Goal: Use online tool/utility

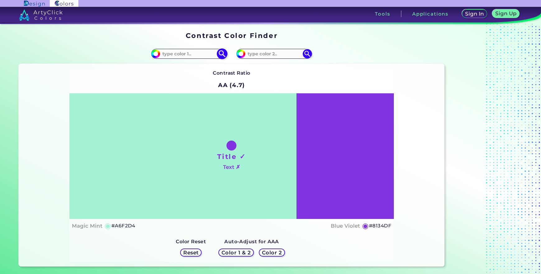
click at [183, 54] on input at bounding box center [189, 54] width 58 height 8
type input "#1D2C54"
click at [189, 251] on h5 "Reset" at bounding box center [191, 252] width 16 height 5
click at [223, 52] on img at bounding box center [222, 53] width 11 height 11
type input "#1d2c54"
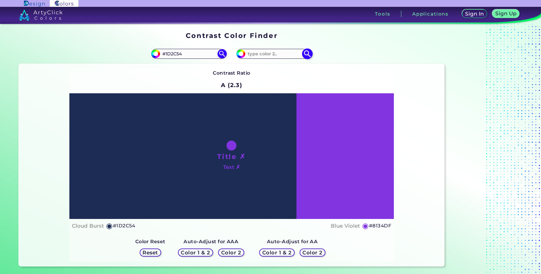
click at [306, 55] on img at bounding box center [307, 53] width 11 height 11
click at [278, 54] on input at bounding box center [274, 54] width 58 height 8
click at [256, 53] on input at bounding box center [274, 54] width 58 height 8
type input "#FFFFFF"
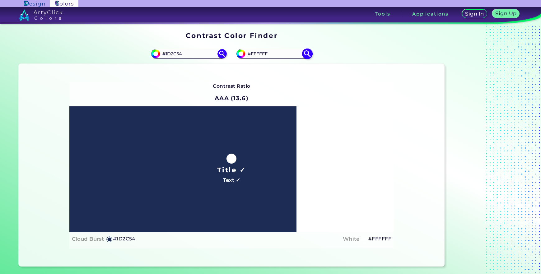
type input "#ffffff"
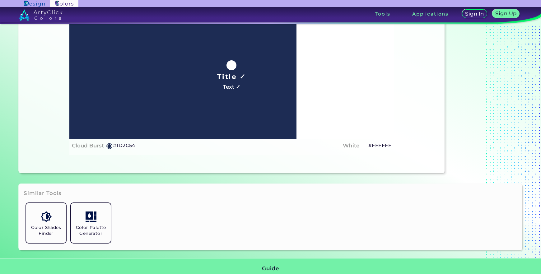
scroll to position [93, 0]
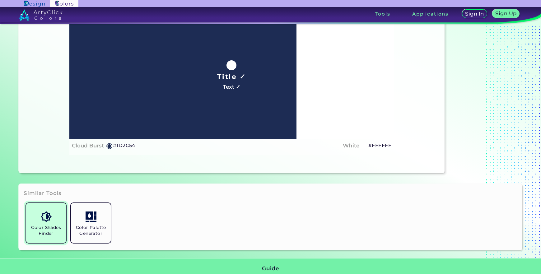
click at [53, 231] on h5 "Color Shades Finder" at bounding box center [46, 230] width 35 height 12
